Goal: Navigation & Orientation: Find specific page/section

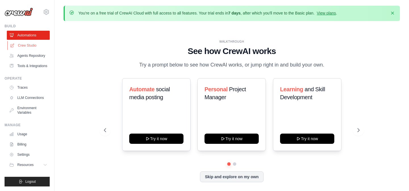
click at [36, 47] on link "Crew Studio" at bounding box center [28, 45] width 43 height 9
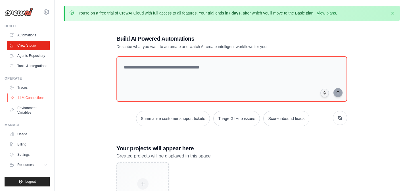
click at [39, 100] on link "LLM Connections" at bounding box center [28, 97] width 43 height 9
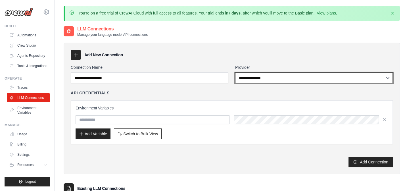
click at [367, 76] on select "**********" at bounding box center [314, 78] width 158 height 11
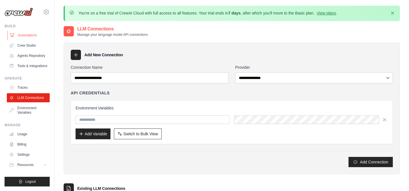
click at [31, 39] on link "Automations" at bounding box center [28, 35] width 43 height 9
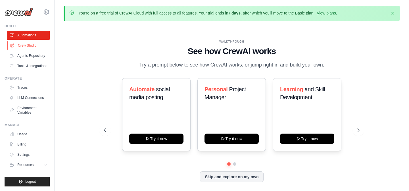
click at [28, 46] on link "Crew Studio" at bounding box center [28, 45] width 43 height 9
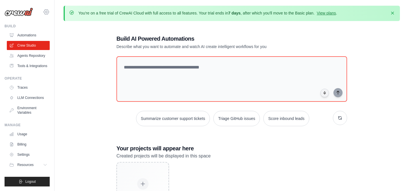
click at [46, 10] on icon at bounding box center [46, 12] width 7 height 7
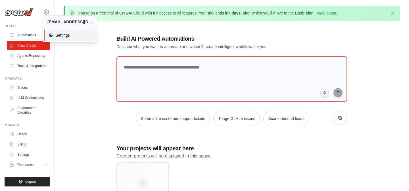
click at [80, 36] on span "Settings" at bounding box center [71, 35] width 45 height 6
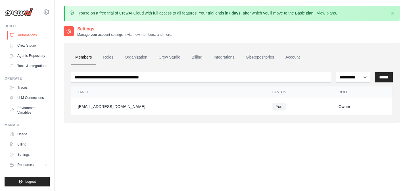
click at [35, 38] on link "Automations" at bounding box center [28, 35] width 43 height 9
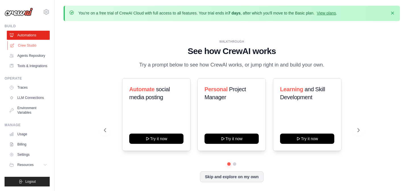
click at [34, 47] on link "Crew Studio" at bounding box center [28, 45] width 43 height 9
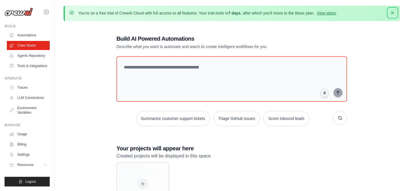
click at [390, 13] on icon "button" at bounding box center [393, 13] width 6 height 6
